Goal: Information Seeking & Learning: Learn about a topic

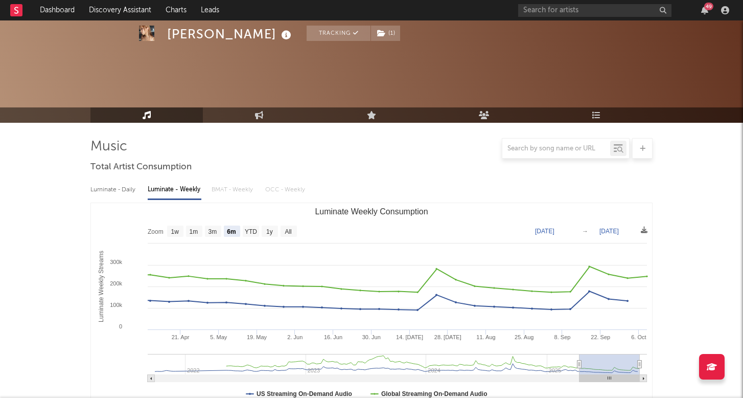
select select "6m"
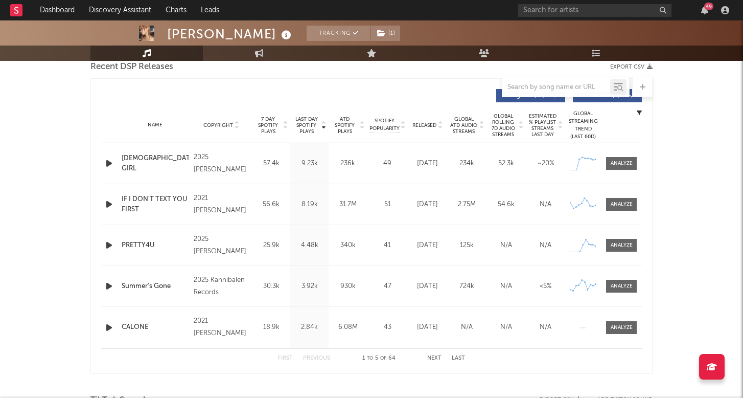
scroll to position [37, 0]
click at [578, 11] on input "text" at bounding box center [594, 10] width 153 height 13
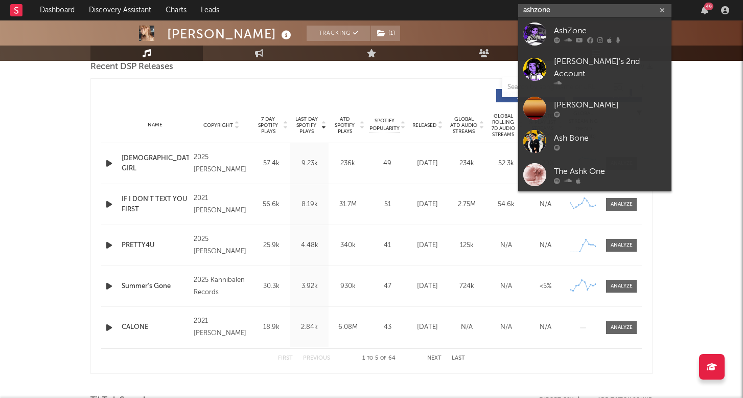
type input "ash zone"
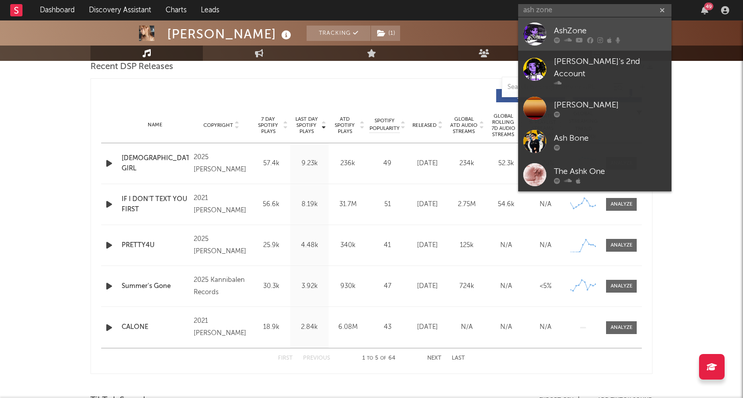
drag, startPoint x: 578, startPoint y: 11, endPoint x: 603, endPoint y: 31, distance: 31.6
click at [603, 31] on div "AshZone" at bounding box center [610, 31] width 112 height 12
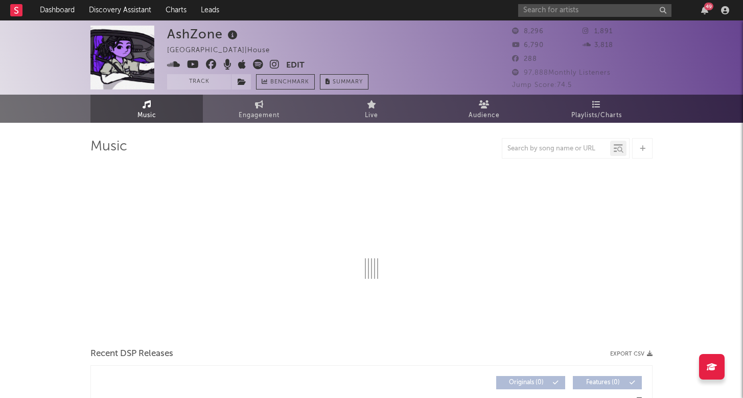
select select "6m"
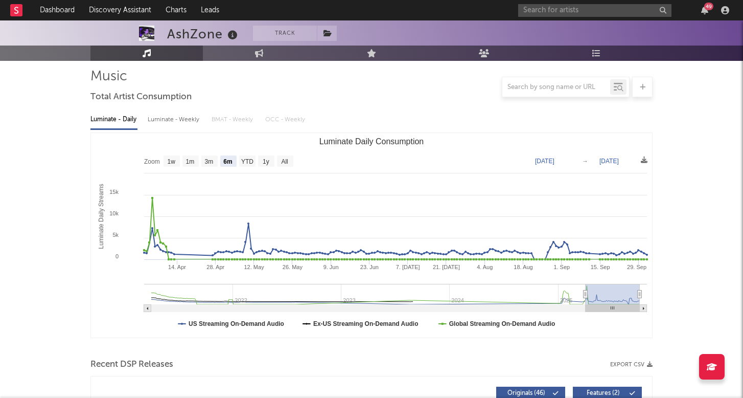
scroll to position [71, 0]
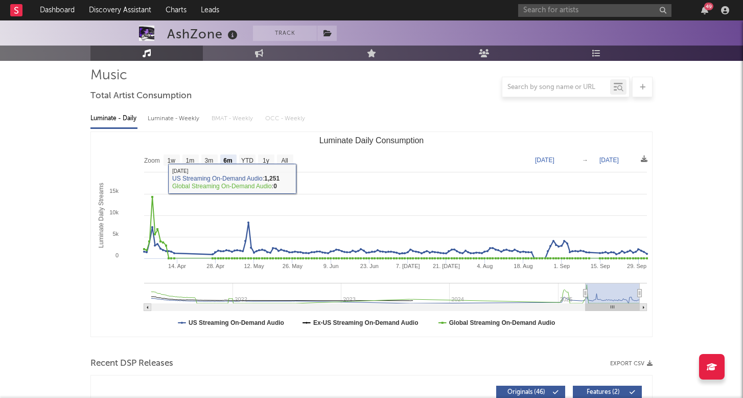
click at [162, 118] on div "Luminate - Weekly" at bounding box center [175, 118] width 54 height 17
select select "6m"
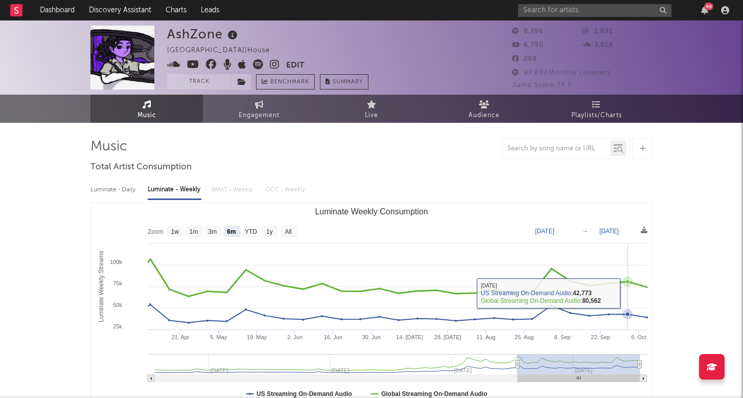
scroll to position [0, 0]
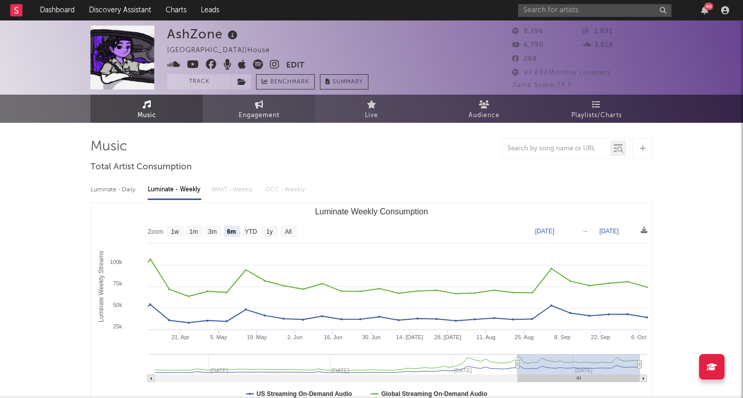
click at [249, 101] on link "Engagement" at bounding box center [259, 109] width 112 height 28
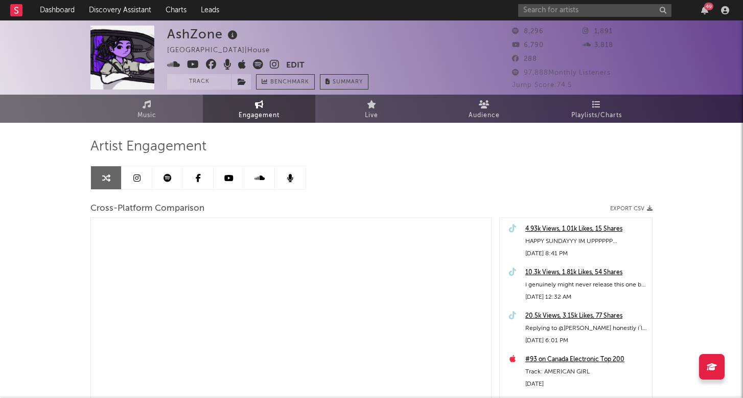
select select "1m"
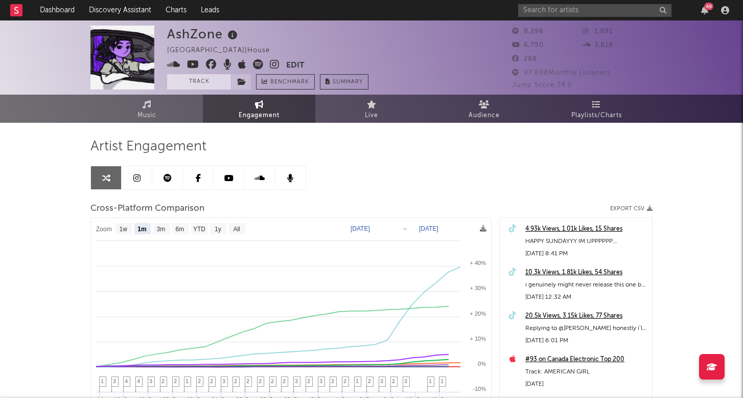
click at [219, 84] on button "Track" at bounding box center [199, 81] width 64 height 15
select select "1w"
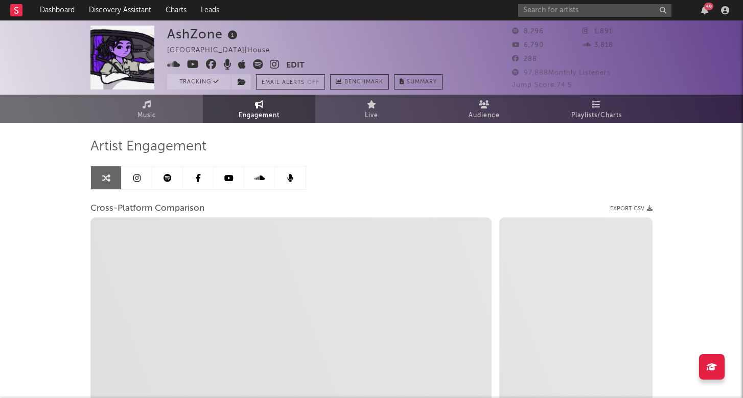
click at [297, 80] on button "Email Alerts Off" at bounding box center [290, 81] width 69 height 15
select select "1m"
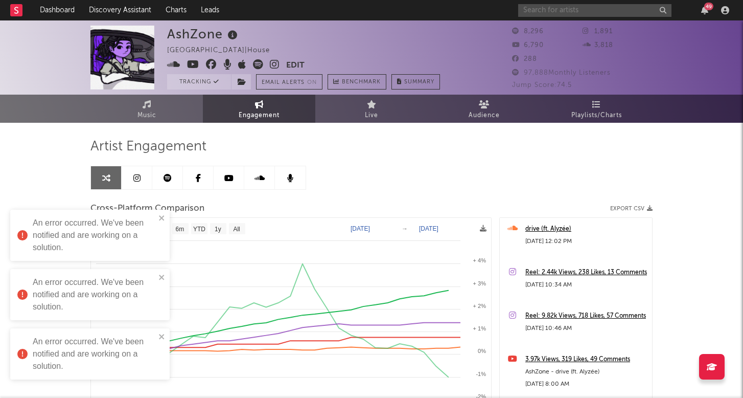
click at [547, 12] on input "text" at bounding box center [594, 10] width 153 height 13
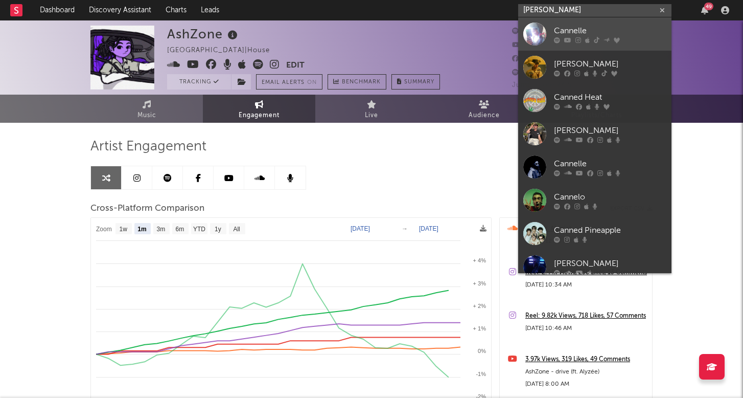
type input "[PERSON_NAME]"
drag, startPoint x: 561, startPoint y: 19, endPoint x: 582, endPoint y: 44, distance: 32.3
click at [582, 44] on link "Cannelle" at bounding box center [594, 33] width 153 height 33
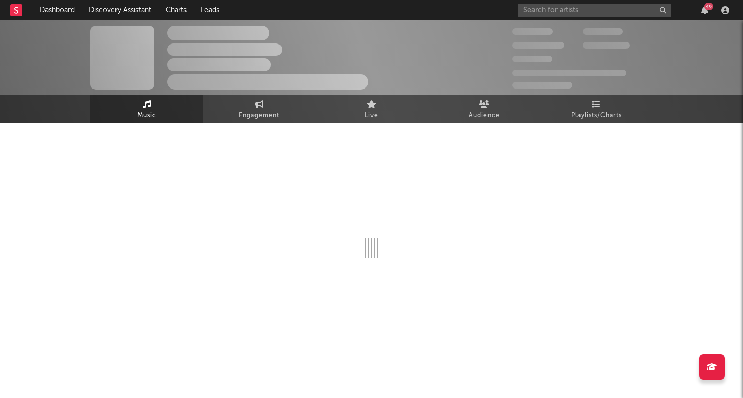
select select "1w"
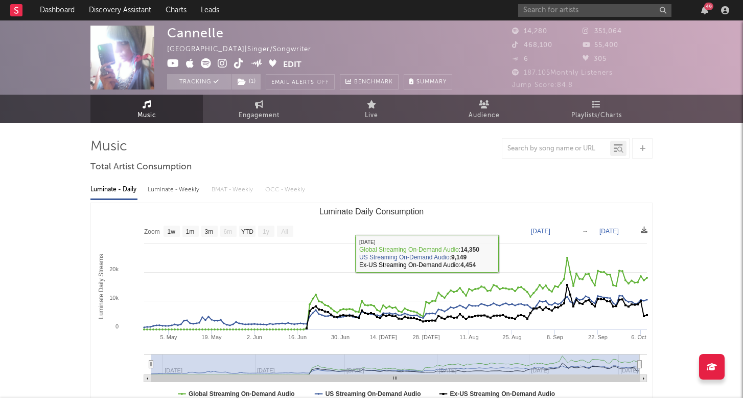
click at [190, 190] on div "Luminate - Weekly" at bounding box center [175, 189] width 54 height 17
select select "6m"
